Goal: Task Accomplishment & Management: Use online tool/utility

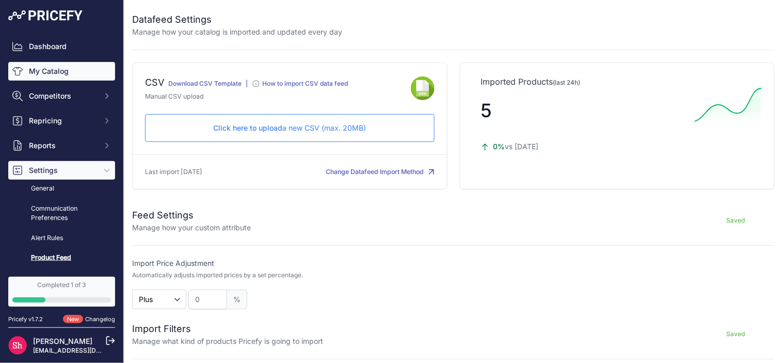
click at [30, 73] on link "My Catalog" at bounding box center [61, 71] width 107 height 19
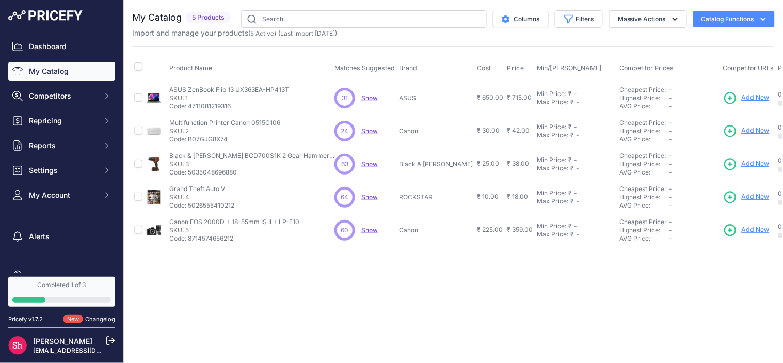
click at [367, 102] on div "31 31 Show Discovering..." at bounding box center [365, 98] width 60 height 21
click at [369, 94] on span "Show" at bounding box center [369, 98] width 17 height 8
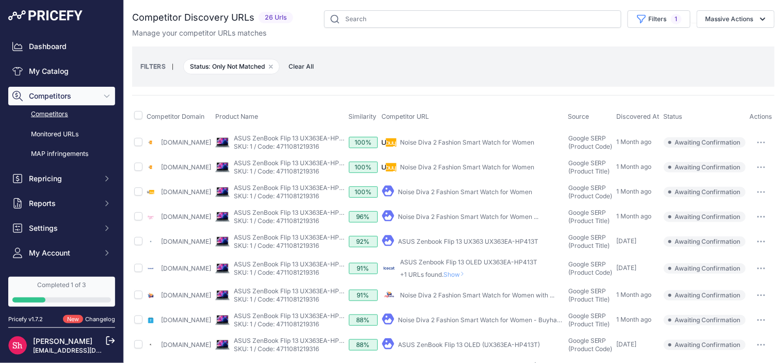
scroll to position [0, 21]
click at [767, 146] on button "button" at bounding box center [761, 142] width 21 height 14
click at [761, 143] on icon "button" at bounding box center [761, 142] width 1 height 1
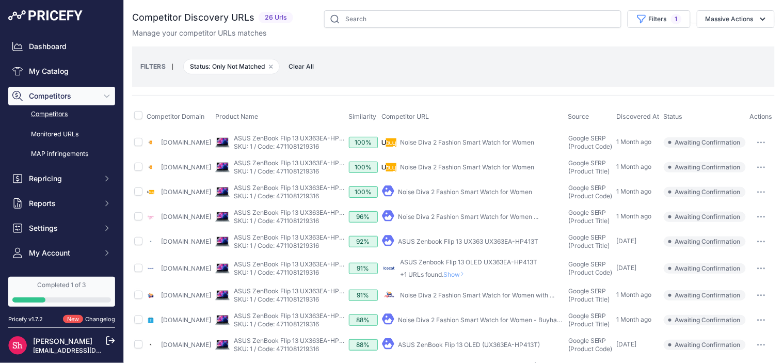
click at [761, 143] on icon "button" at bounding box center [761, 142] width 1 height 1
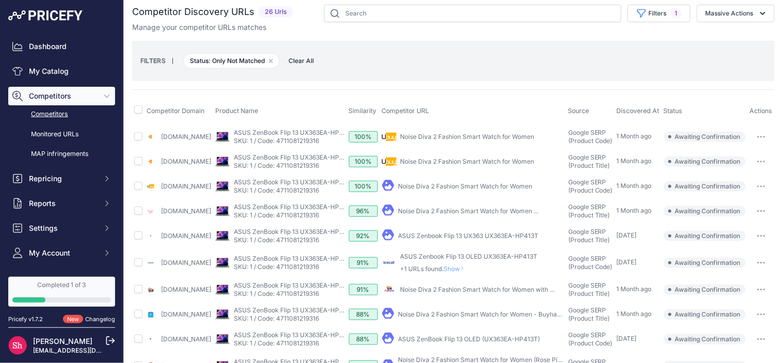
scroll to position [0, 0]
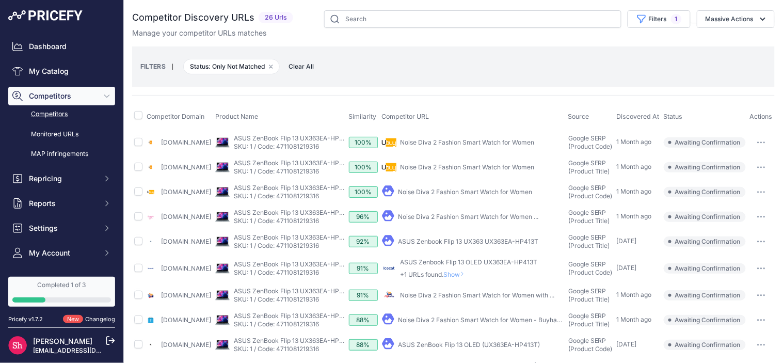
click at [52, 114] on link "Competitors" at bounding box center [61, 114] width 107 height 18
click at [47, 73] on link "My Catalog" at bounding box center [61, 71] width 107 height 19
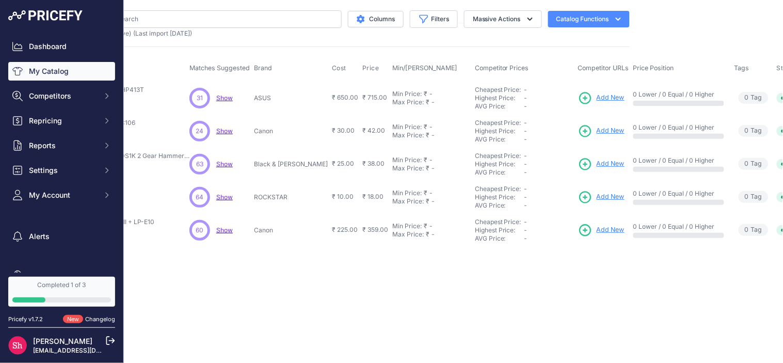
scroll to position [0, 157]
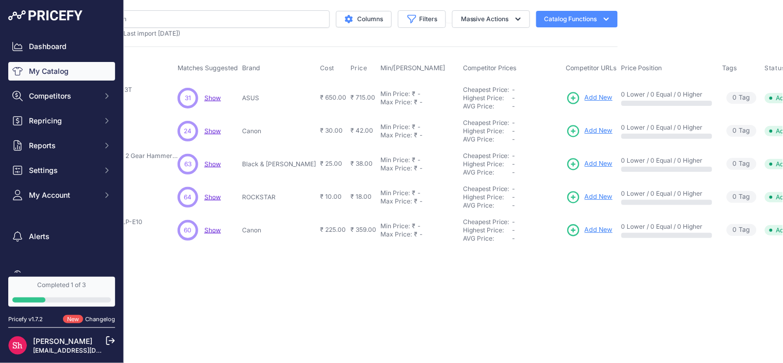
click at [585, 100] on span "Add New" at bounding box center [599, 98] width 28 height 10
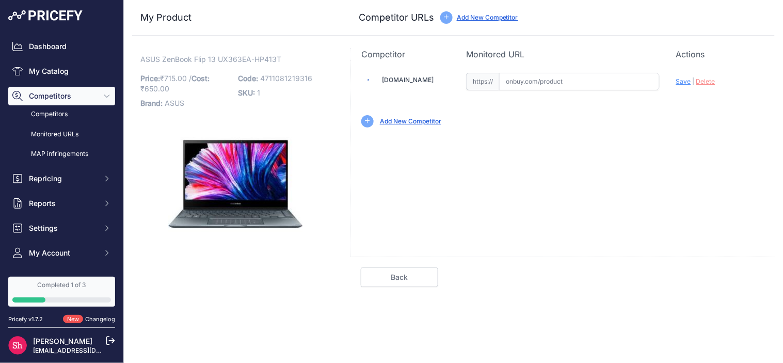
click at [422, 120] on link "Add New Competitor" at bounding box center [410, 121] width 61 height 8
click at [46, 74] on link "My Catalog" at bounding box center [61, 71] width 107 height 19
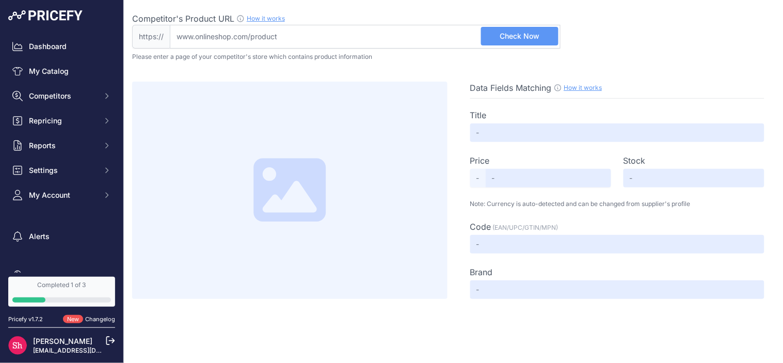
click at [293, 29] on input "Competitor's Product URL How it works In order to create your competitor's extr…" at bounding box center [365, 37] width 391 height 24
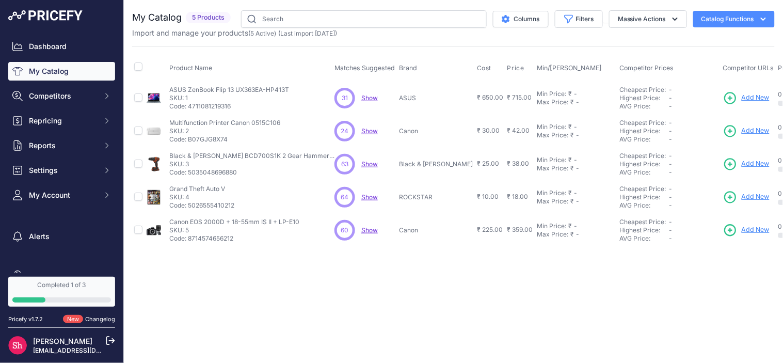
click at [742, 100] on span "Add New" at bounding box center [756, 98] width 28 height 10
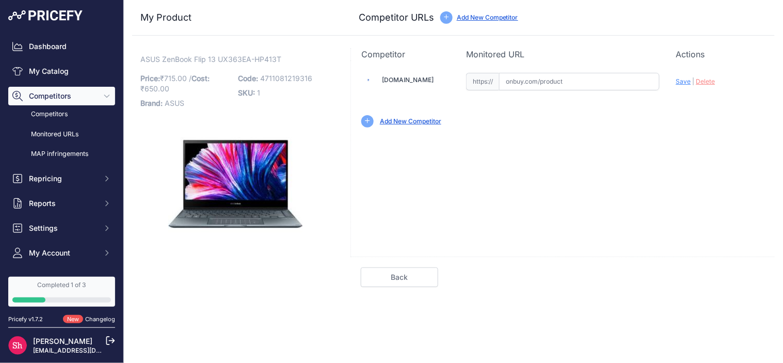
click at [436, 121] on link "Add New Competitor" at bounding box center [410, 121] width 61 height 8
click at [486, 21] on link "Add New Competitor" at bounding box center [487, 17] width 61 height 8
click at [417, 121] on link "Add New Competitor" at bounding box center [410, 121] width 61 height 8
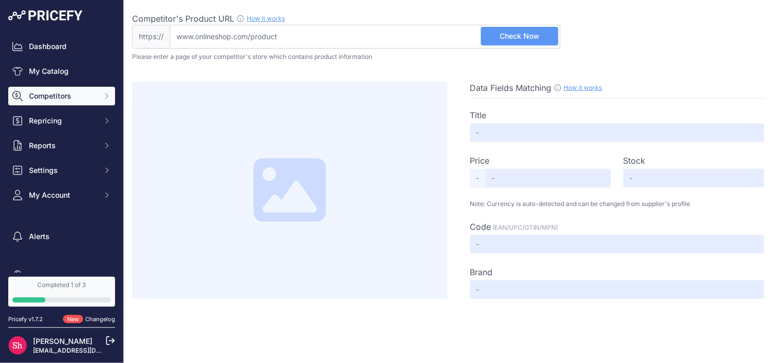
click at [50, 91] on span "Competitors" at bounding box center [63, 96] width 68 height 10
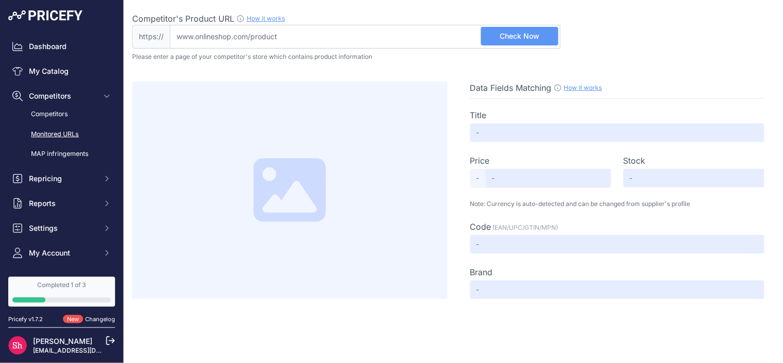
click at [59, 134] on link "Monitored URLs" at bounding box center [61, 134] width 107 height 18
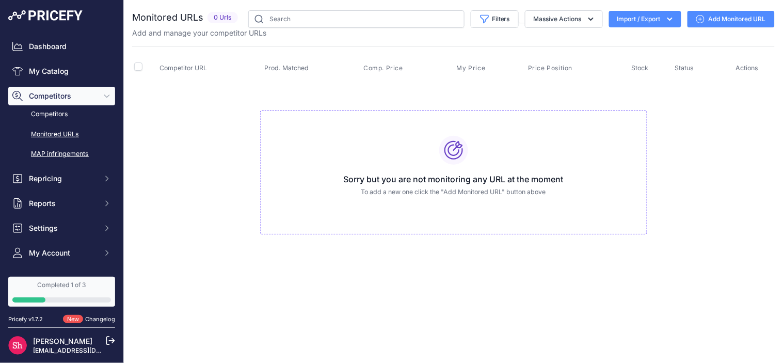
click at [73, 152] on link "MAP infringements" at bounding box center [61, 154] width 107 height 18
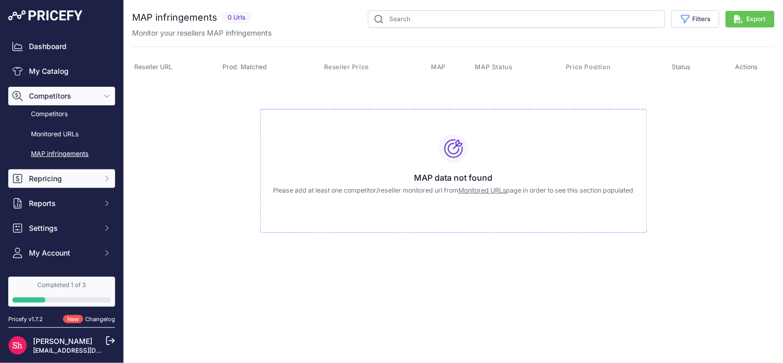
click at [48, 181] on span "Repricing" at bounding box center [63, 178] width 68 height 10
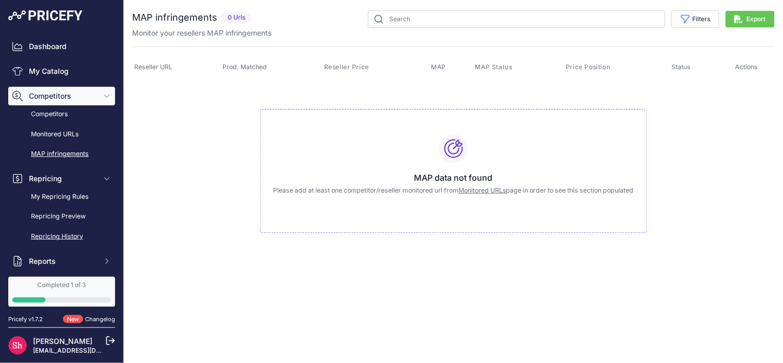
click at [71, 240] on link "Repricing History" at bounding box center [61, 237] width 107 height 18
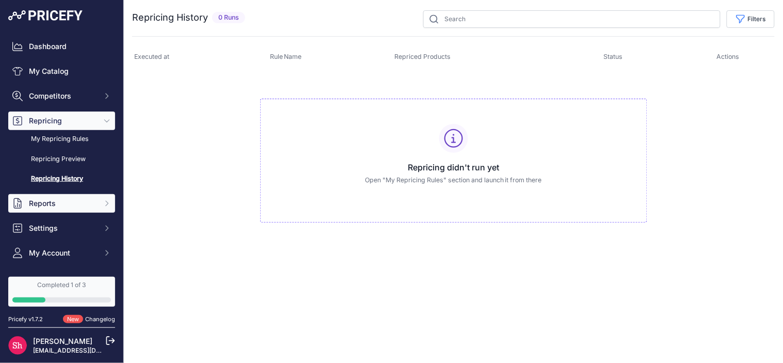
click at [78, 201] on span "Reports" at bounding box center [63, 203] width 68 height 10
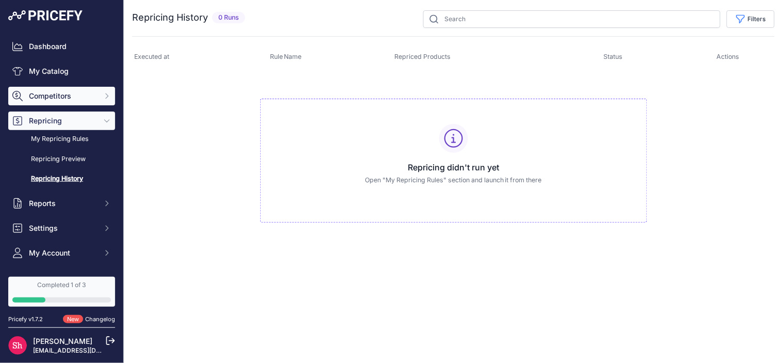
click at [85, 95] on span "Competitors" at bounding box center [63, 96] width 68 height 10
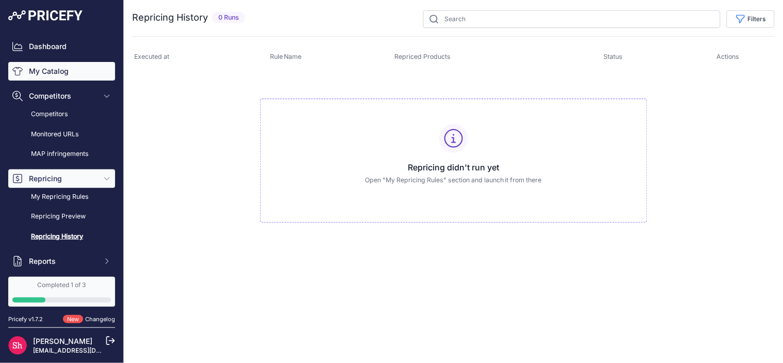
click at [71, 67] on link "My Catalog" at bounding box center [61, 71] width 107 height 19
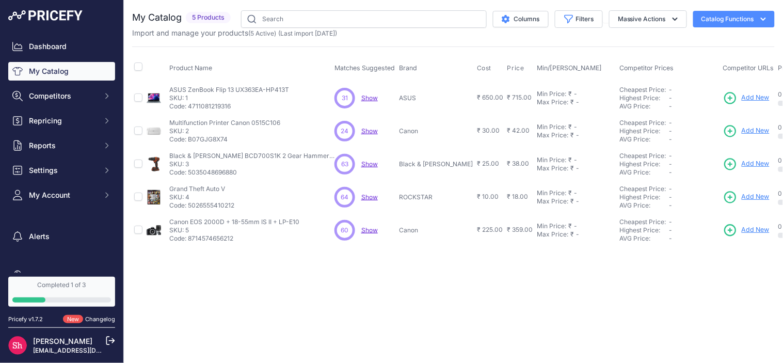
click at [742, 96] on span "Add New" at bounding box center [756, 98] width 28 height 10
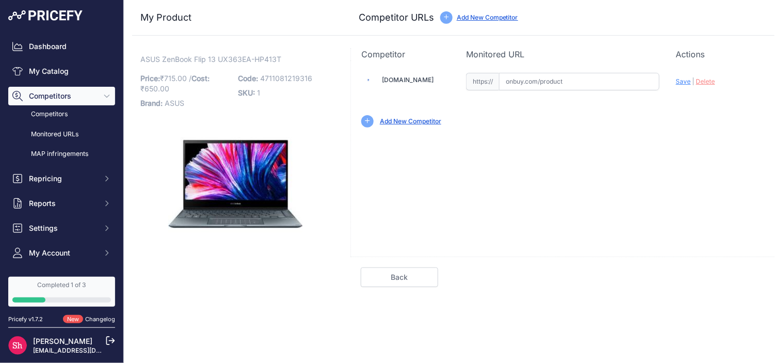
click at [566, 84] on input "text" at bounding box center [579, 82] width 161 height 18
click at [715, 81] on span "Delete" at bounding box center [706, 81] width 19 height 8
click at [705, 84] on span "Delete" at bounding box center [706, 81] width 19 height 8
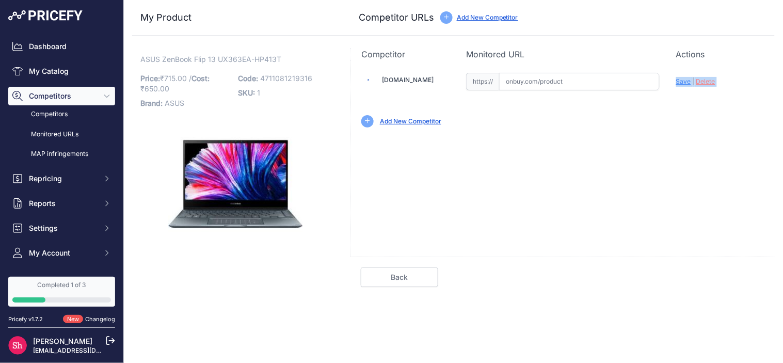
click at [705, 84] on span "Delete" at bounding box center [706, 81] width 19 height 8
click at [624, 124] on div "Add New Competitor" at bounding box center [562, 121] width 403 height 12
click at [425, 125] on link "Add New Competitor" at bounding box center [410, 121] width 61 height 8
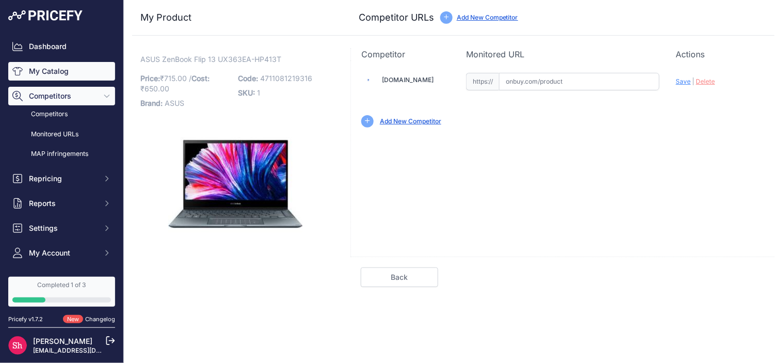
click at [50, 65] on link "My Catalog" at bounding box center [61, 71] width 107 height 19
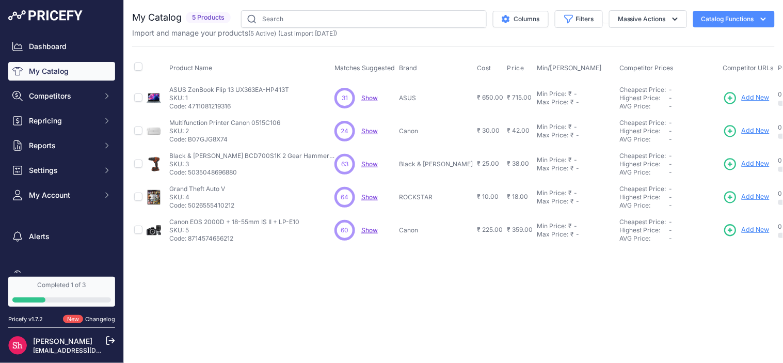
click at [369, 98] on span "Show" at bounding box center [369, 98] width 17 height 8
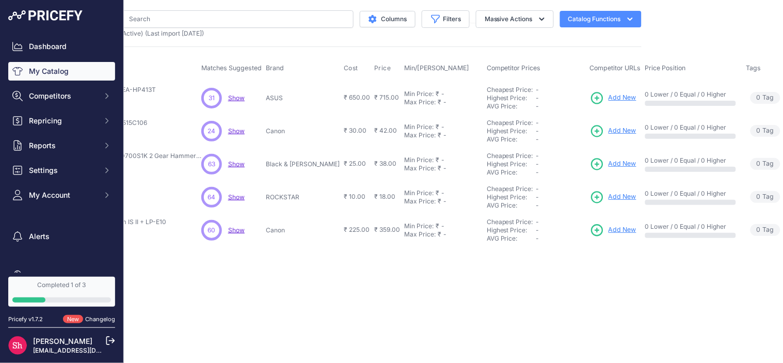
scroll to position [0, 171]
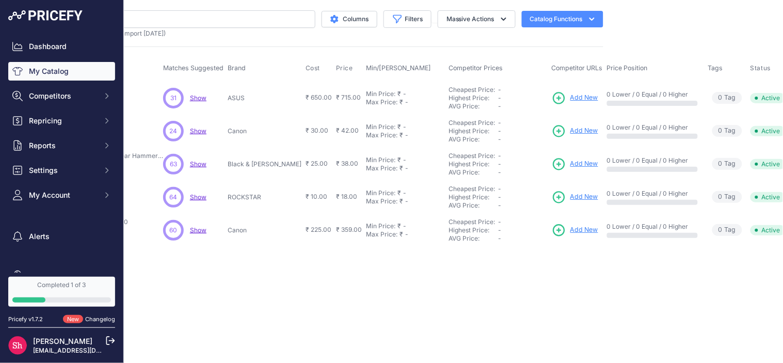
click at [571, 96] on span "Add New" at bounding box center [585, 98] width 28 height 10
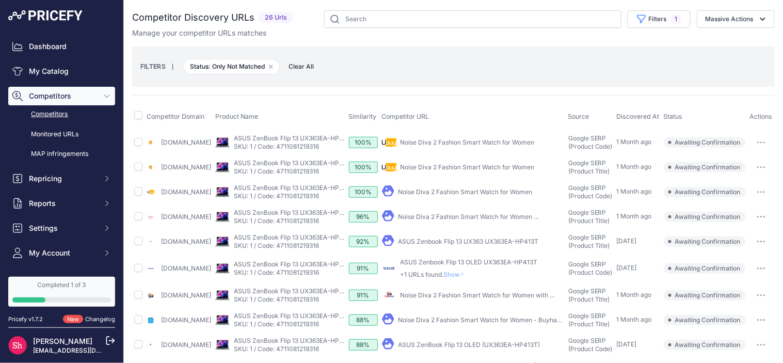
scroll to position [0, 21]
click at [759, 142] on button "button" at bounding box center [761, 142] width 21 height 14
click at [736, 164] on button "Confirm match" at bounding box center [730, 164] width 85 height 17
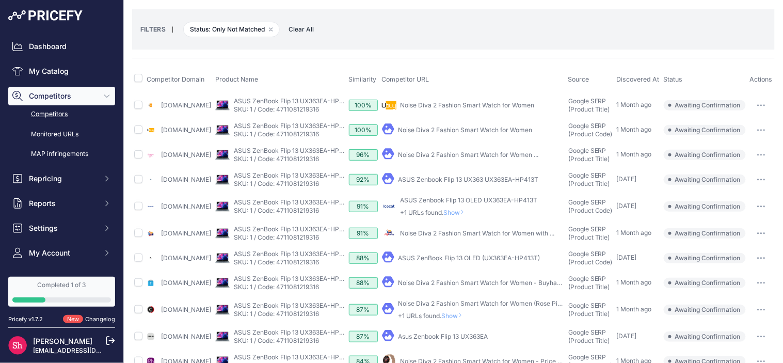
scroll to position [57, 0]
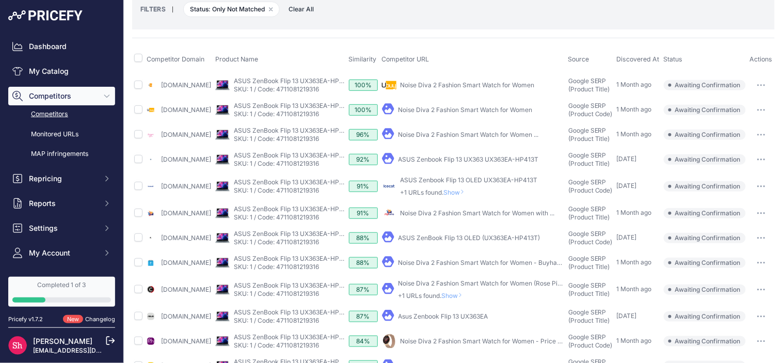
click at [60, 114] on link "Competitors" at bounding box center [61, 114] width 107 height 18
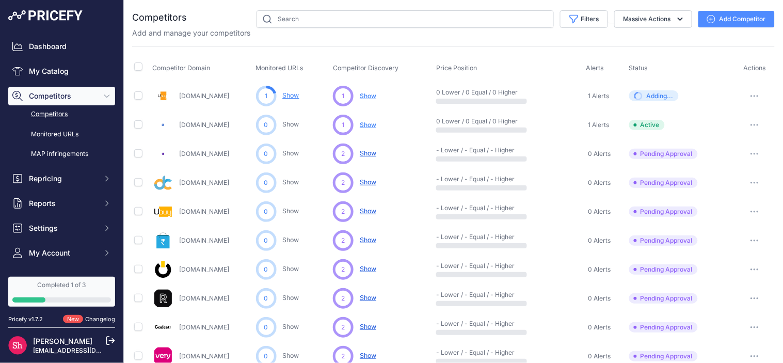
click at [49, 110] on link "Competitors" at bounding box center [61, 114] width 107 height 18
click at [48, 75] on link "My Catalog" at bounding box center [61, 71] width 107 height 19
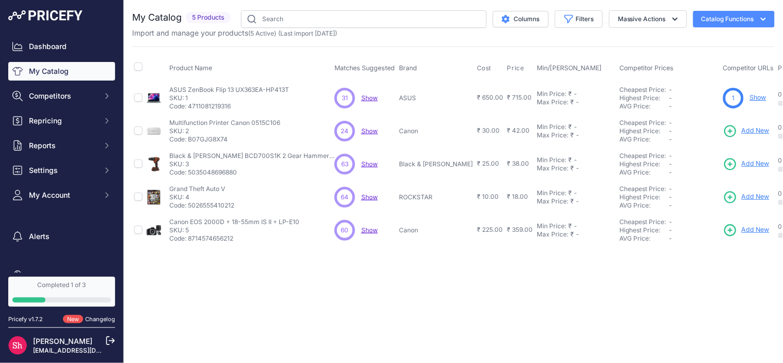
click at [750, 94] on link "Show" at bounding box center [758, 97] width 17 height 8
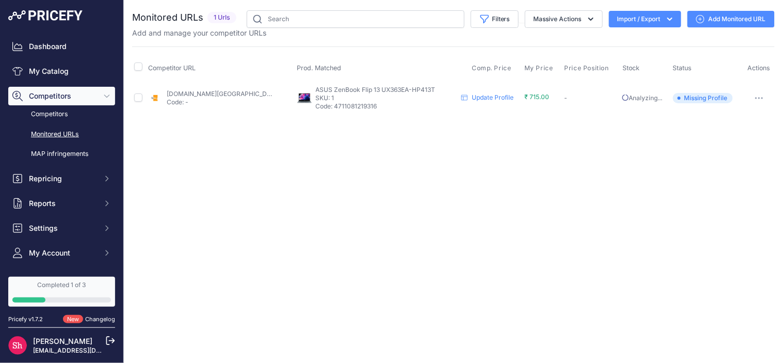
click at [719, 21] on link "Add Monitored URL" at bounding box center [731, 19] width 87 height 17
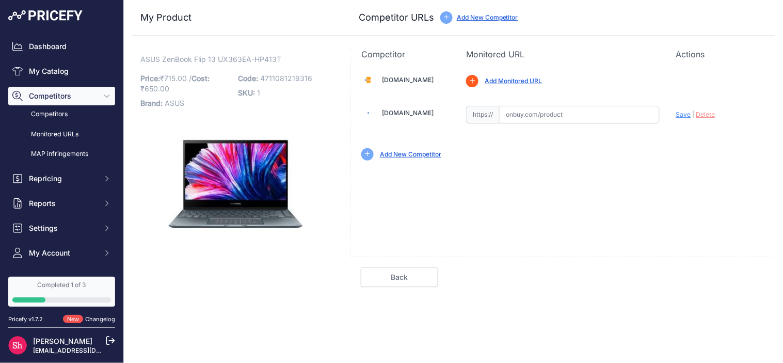
click at [519, 83] on link "Add Monitored URL" at bounding box center [513, 81] width 57 height 8
click at [41, 116] on link "Competitors" at bounding box center [61, 114] width 107 height 18
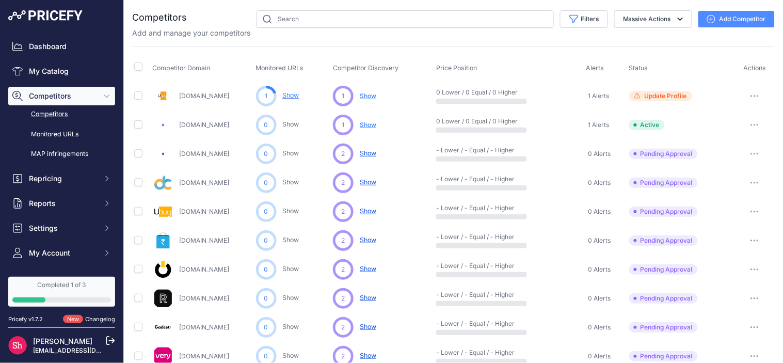
click at [370, 94] on span "Show" at bounding box center [368, 96] width 17 height 8
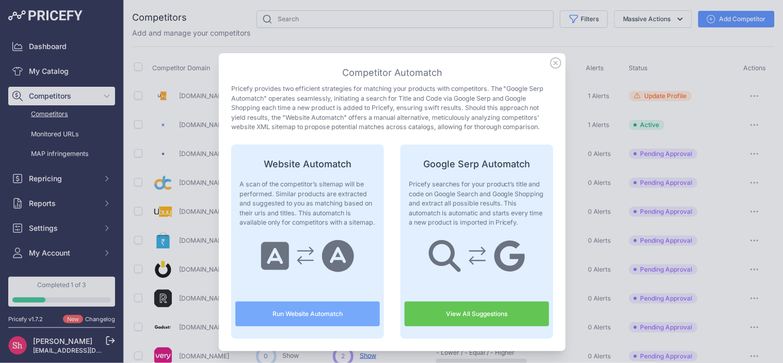
click at [503, 312] on link "View All Suggestions" at bounding box center [477, 314] width 145 height 25
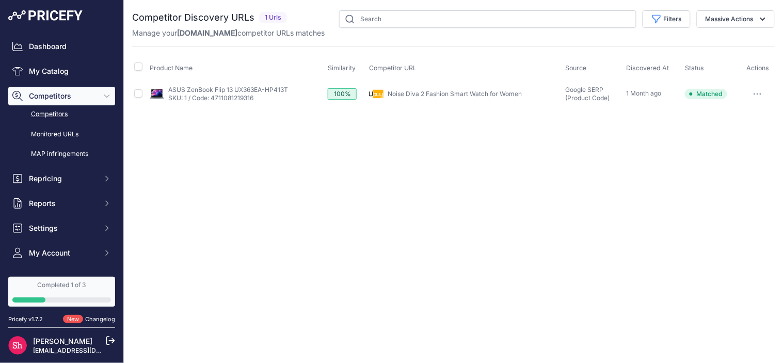
click at [755, 93] on icon "button" at bounding box center [755, 93] width 1 height 1
click at [735, 113] on link "Open in monitored URLs" at bounding box center [729, 115] width 87 height 17
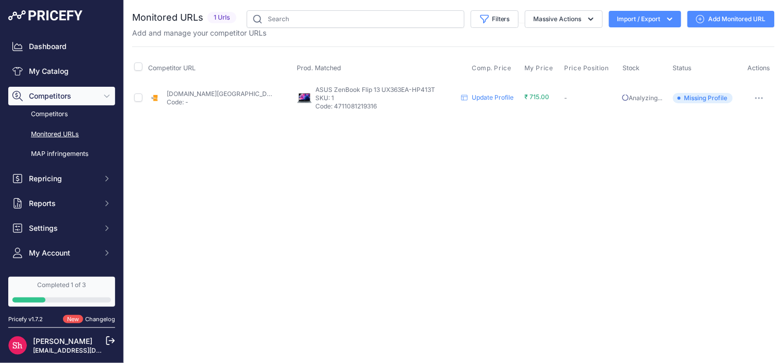
click at [759, 93] on button "button" at bounding box center [759, 98] width 21 height 14
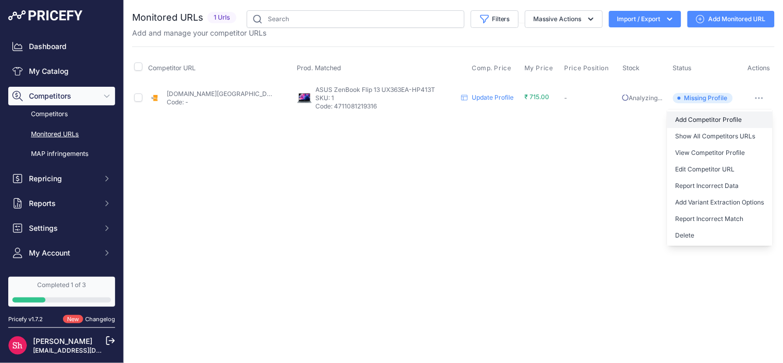
click at [700, 123] on link "Add Competitor Profile" at bounding box center [720, 120] width 105 height 17
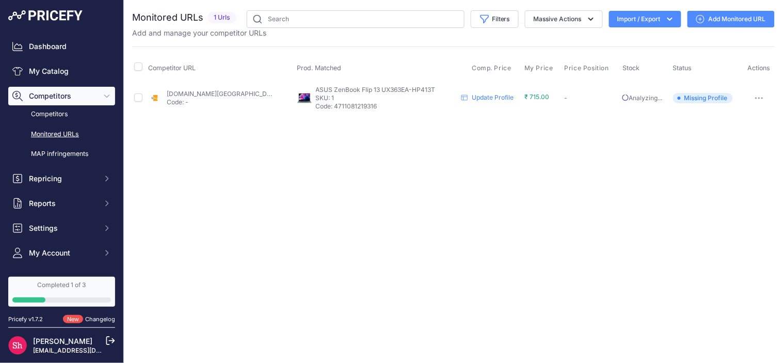
click at [754, 101] on button "button" at bounding box center [759, 98] width 21 height 14
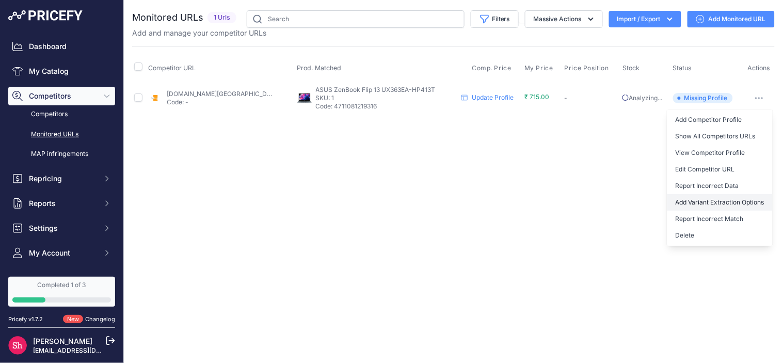
click at [696, 199] on button "Add Variant Extraction Options" at bounding box center [720, 202] width 105 height 17
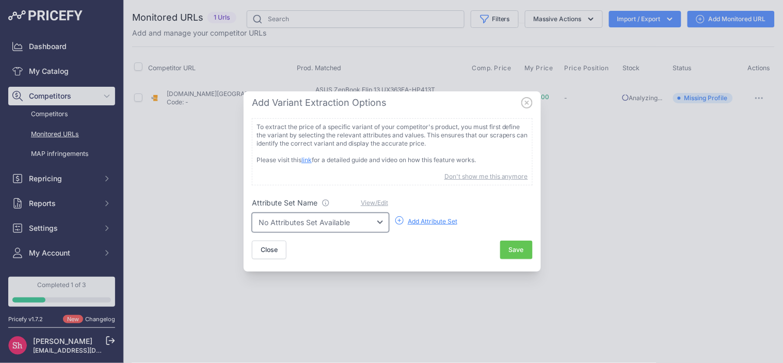
click at [368, 214] on select "No Attributes Set Available" at bounding box center [320, 223] width 137 height 20
click at [446, 225] on div "Add Attribute Set" at bounding box center [433, 221] width 50 height 8
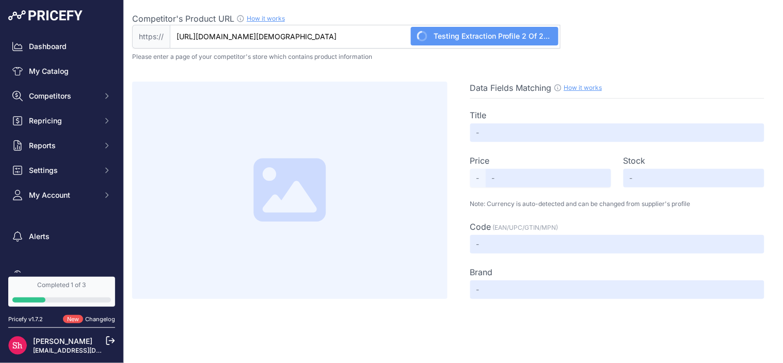
type input "International Online Shopping Store for Premium & Luxury Brands | Buy Imported …"
type input "Not Found"
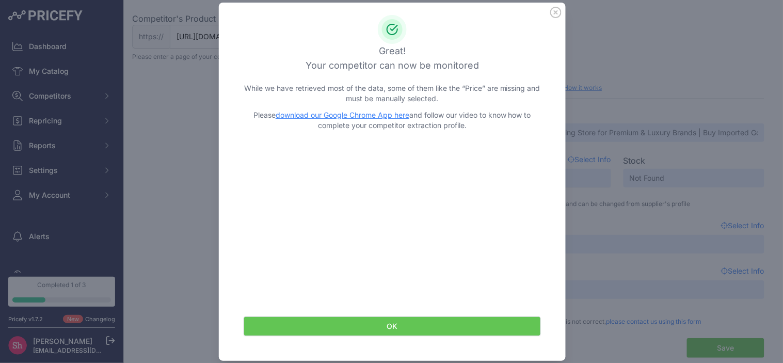
click at [551, 16] on icon at bounding box center [555, 12] width 11 height 11
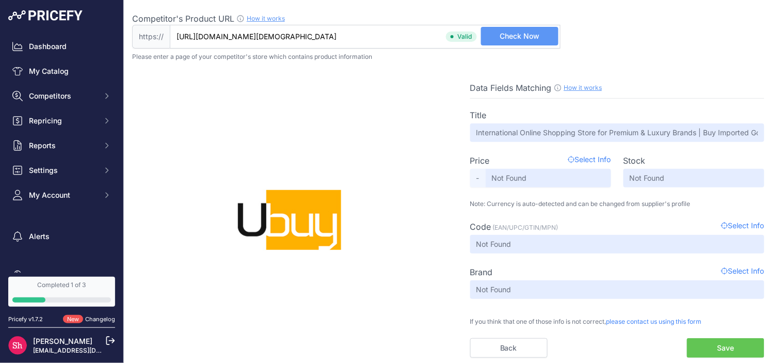
click at [591, 162] on span "Select Info" at bounding box center [589, 160] width 43 height 12
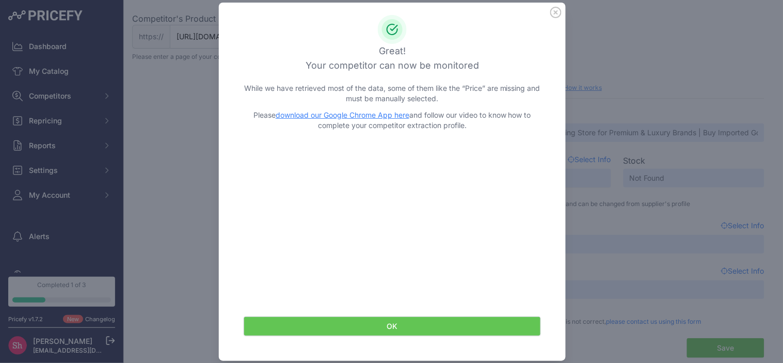
click at [550, 12] on icon at bounding box center [555, 12] width 11 height 11
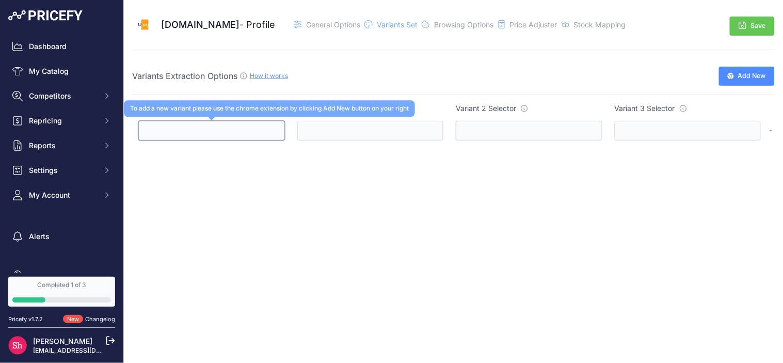
click at [236, 129] on input "text" at bounding box center [211, 131] width 147 height 20
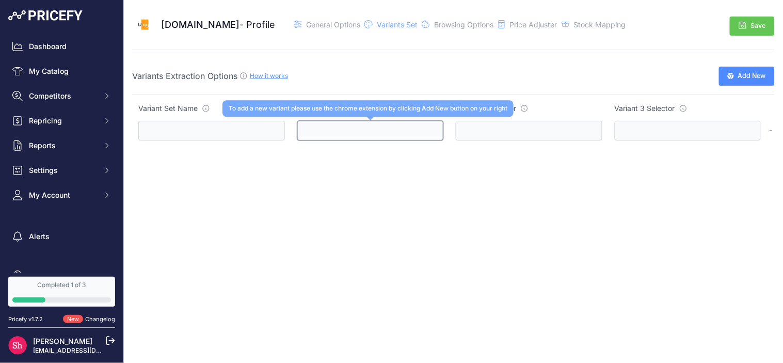
click at [303, 129] on input "text" at bounding box center [370, 131] width 147 height 20
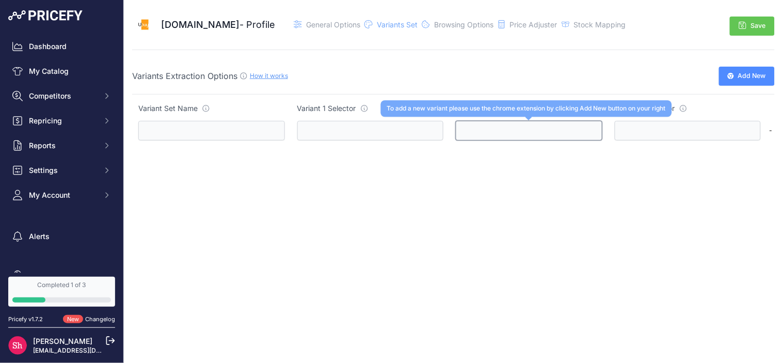
click at [465, 128] on input "text" at bounding box center [529, 131] width 147 height 20
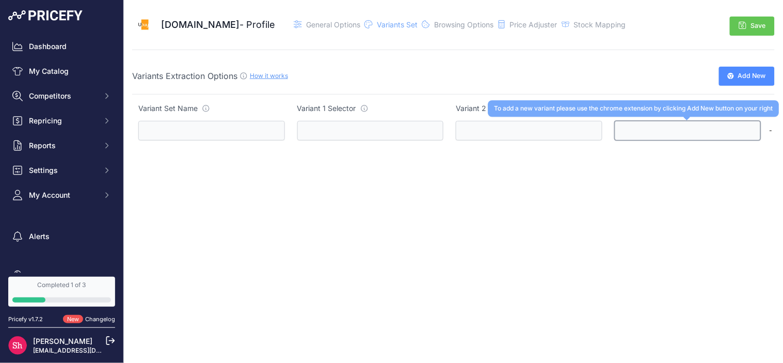
click at [688, 127] on input "text" at bounding box center [688, 131] width 147 height 20
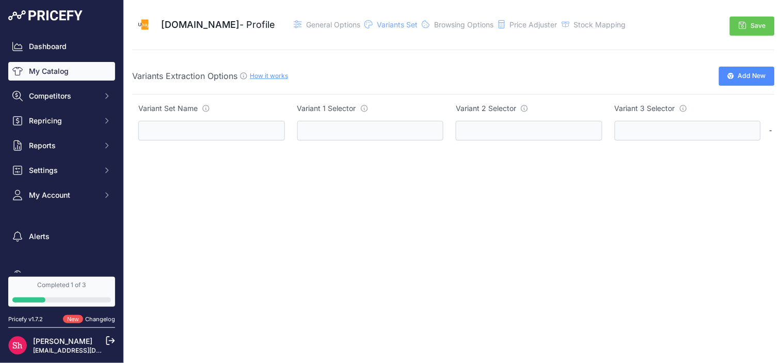
click at [64, 73] on link "My Catalog" at bounding box center [61, 71] width 107 height 19
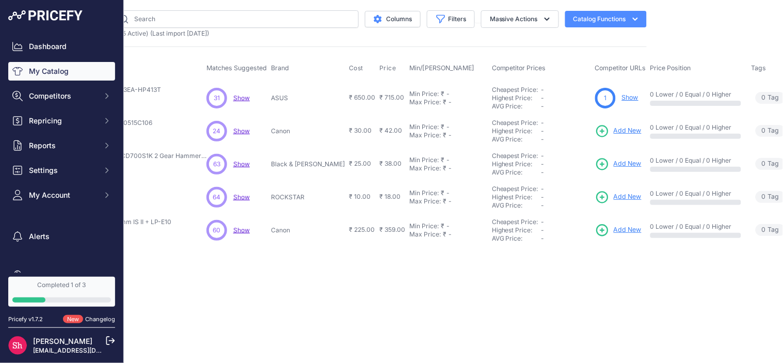
scroll to position [0, 171]
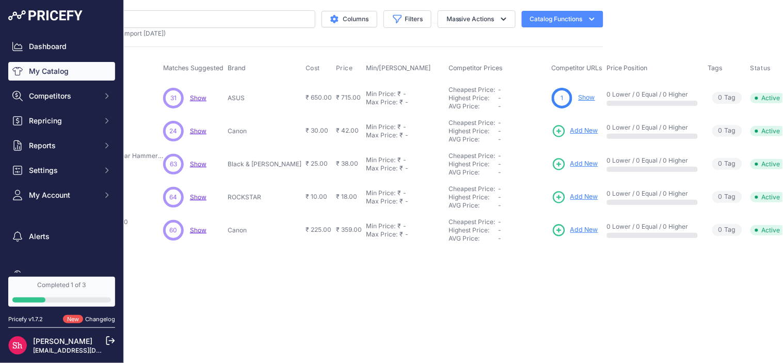
click at [579, 102] on p "Show" at bounding box center [587, 98] width 17 height 10
click at [579, 99] on link "Show" at bounding box center [587, 97] width 17 height 8
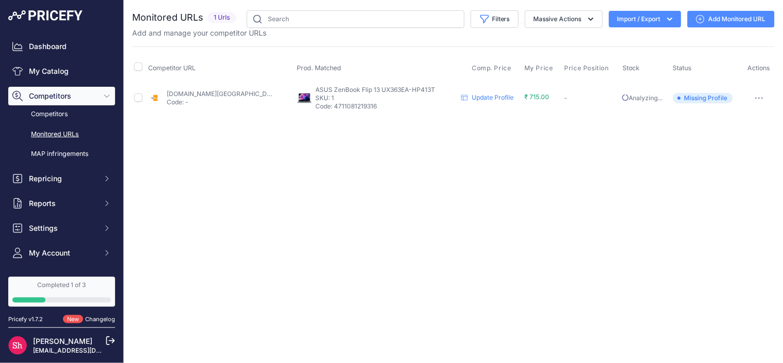
drag, startPoint x: 727, startPoint y: 98, endPoint x: 675, endPoint y: 96, distance: 51.2
click at [675, 96] on span "Missing Profile" at bounding box center [703, 98] width 60 height 10
click at [759, 98] on icon "button" at bounding box center [759, 98] width 8 height 2
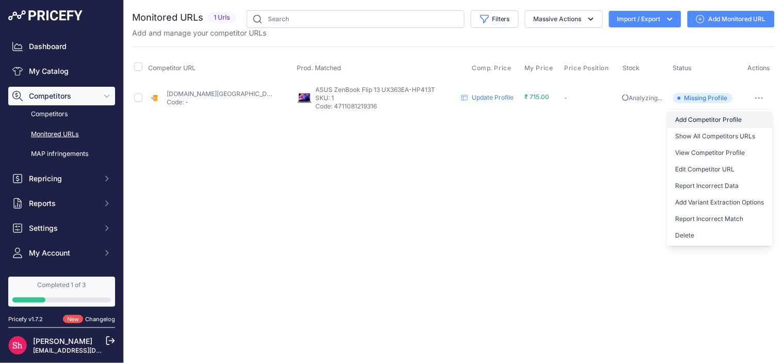
click at [734, 119] on link "Add Competitor Profile" at bounding box center [720, 120] width 105 height 17
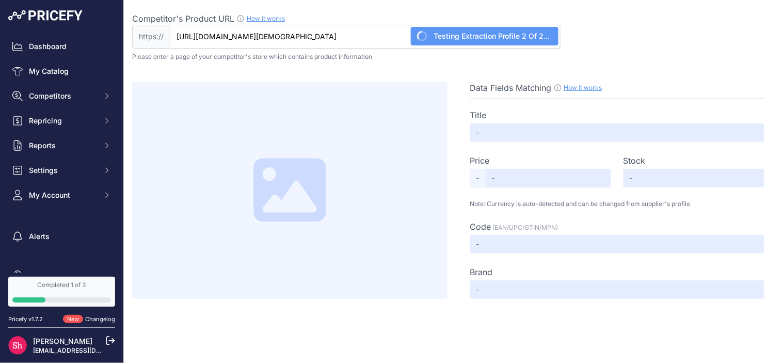
type input "International Online Shopping Store for Premium & Luxury Brands | Buy Imported …"
type input "Not Found"
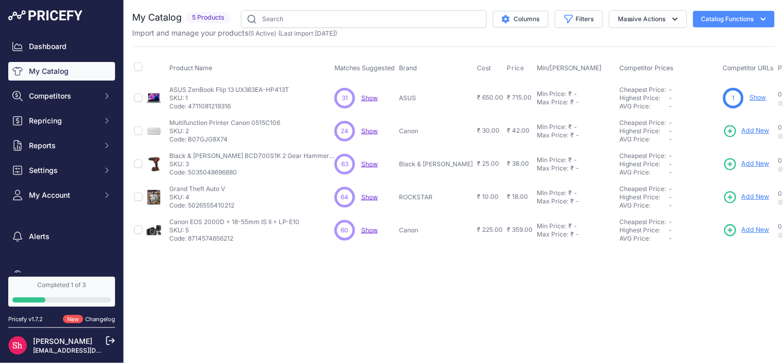
click at [742, 130] on span "Add New" at bounding box center [756, 131] width 28 height 10
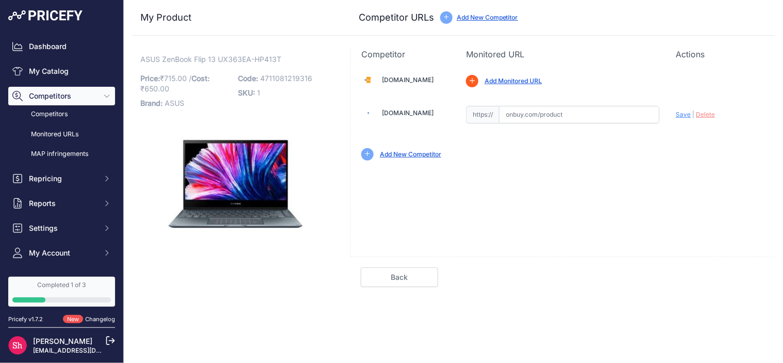
click at [210, 78] on span "Cost:" at bounding box center [201, 78] width 18 height 9
drag, startPoint x: 188, startPoint y: 70, endPoint x: 116, endPoint y: 53, distance: 74.2
click at [116, 53] on div "Dashboard My Catalog Competitors Competitors Monitored URLs MAP infringements R…" at bounding box center [391, 181] width 783 height 363
click at [188, 72] on p "Price: ₹ 715.00 / Cost: ₹ 650.00" at bounding box center [186, 83] width 92 height 25
click at [199, 75] on span "Cost:" at bounding box center [201, 78] width 18 height 9
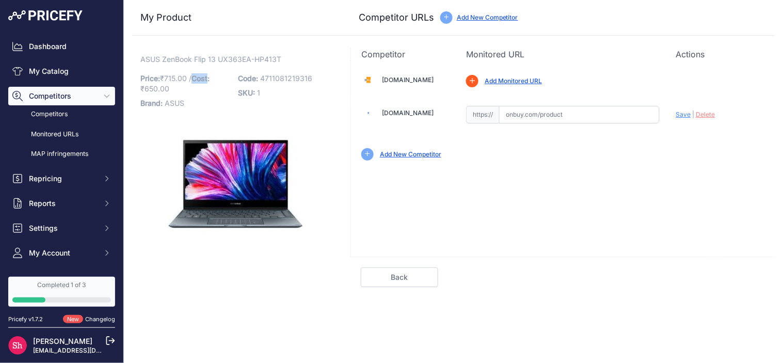
click at [199, 75] on span "Cost:" at bounding box center [201, 78] width 18 height 9
click at [197, 62] on span "ASUS ZenBook Flip 13 UX363EA-HP413T" at bounding box center [210, 59] width 141 height 13
drag, startPoint x: 138, startPoint y: 75, endPoint x: 219, endPoint y: 91, distance: 82.6
click at [219, 91] on div "ASUS ZenBook Flip 13 UX363EA-HP413T Link Price: ₹ 715.00 / Cost: 650.00" at bounding box center [235, 167] width 206 height 239
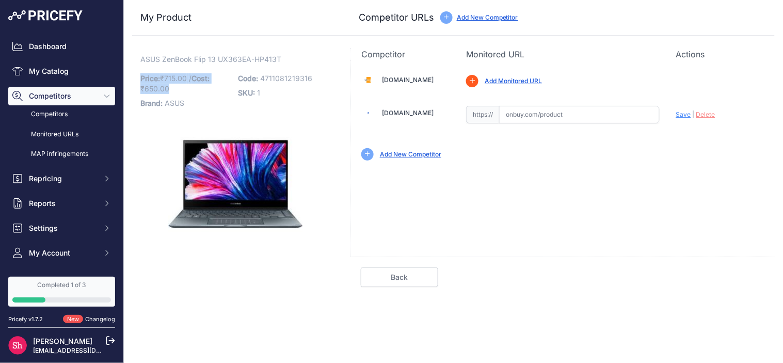
copy p "Price: ₹ 715.00 / Cost: ₹ 650.00"
drag, startPoint x: 238, startPoint y: 77, endPoint x: 311, endPoint y: 82, distance: 72.9
click at [311, 82] on p "Code: 4711081219316" at bounding box center [285, 78] width 92 height 14
copy p "Code: 4711081219316"
drag, startPoint x: 138, startPoint y: 100, endPoint x: 195, endPoint y: 106, distance: 57.1
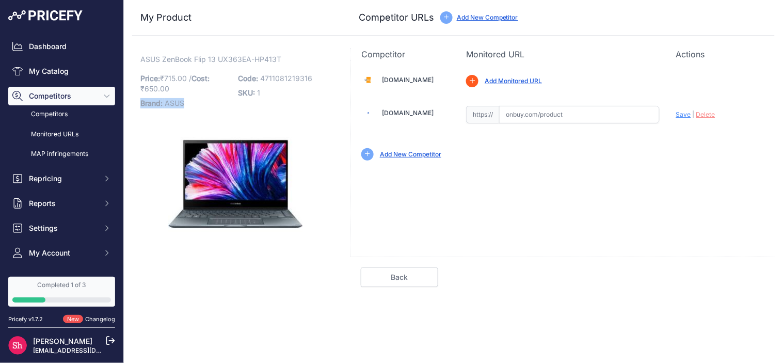
click at [195, 106] on div "ASUS ZenBook Flip 13 UX363EA-HP413T Link Price: ₹ 715.00 / Cost: 650.00" at bounding box center [235, 167] width 206 height 239
copy p "Brand: ASUS"
drag, startPoint x: 239, startPoint y: 91, endPoint x: 260, endPoint y: 91, distance: 21.2
click at [260, 91] on p "SKU: 1" at bounding box center [285, 93] width 92 height 14
copy p "SKU: 1"
